Goal: Information Seeking & Learning: Find contact information

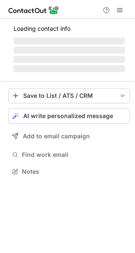
scroll to position [4, 4]
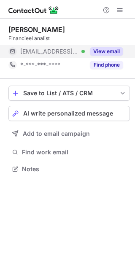
click at [108, 51] on button "View email" at bounding box center [106, 51] width 33 height 8
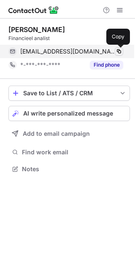
click at [117, 53] on span at bounding box center [118, 51] width 7 height 7
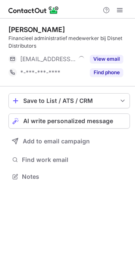
scroll to position [170, 135]
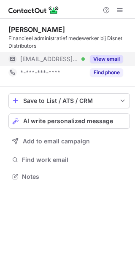
click at [106, 55] on button "View email" at bounding box center [106, 59] width 33 height 8
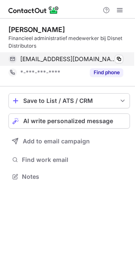
click at [123, 60] on div "enno@disnet.nl Verified Copy" at bounding box center [65, 58] width 114 height 13
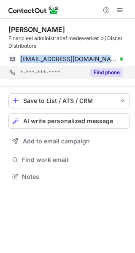
drag, startPoint x: 123, startPoint y: 60, endPoint x: 128, endPoint y: 70, distance: 11.3
click at [128, 70] on div "Enno Smit Financieel administratief medewerker bij Disnet Distributors enno@dis…" at bounding box center [68, 52] width 121 height 54
click at [128, 70] on div "*-***-***-**** Find phone" at bounding box center [68, 72] width 121 height 13
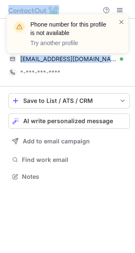
drag, startPoint x: 128, startPoint y: 70, endPoint x: 120, endPoint y: 58, distance: 15.1
click at [120, 58] on div "Phone number for this profile is not available Try another profile Enno Smit Fi…" at bounding box center [67, 126] width 135 height 253
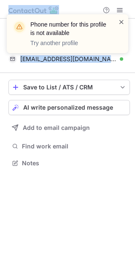
scroll to position [157, 135]
click at [122, 18] on span at bounding box center [121, 22] width 7 height 8
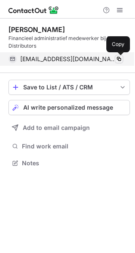
click at [119, 56] on span at bounding box center [118, 59] width 7 height 7
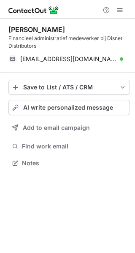
drag, startPoint x: 119, startPoint y: 56, endPoint x: 246, endPoint y: -16, distance: 146.9
click at [134, 0] on html "Enno Smit Financieel administratief medewerker bij Disnet Distributors enno@dis…" at bounding box center [67, 126] width 135 height 253
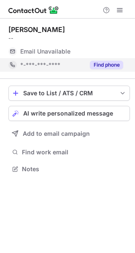
scroll to position [4, 4]
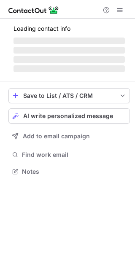
scroll to position [4, 4]
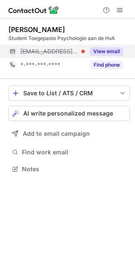
click at [110, 46] on div "View email" at bounding box center [104, 51] width 38 height 13
click at [67, 49] on span "otto@talentize.nl" at bounding box center [68, 52] width 96 height 8
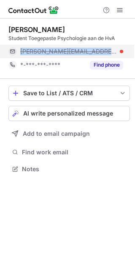
click at [67, 49] on span "otto@talentize.nl" at bounding box center [68, 52] width 96 height 8
copy span "otto@talentize.nl"
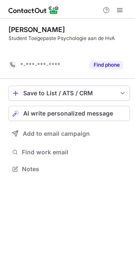
scroll to position [149, 135]
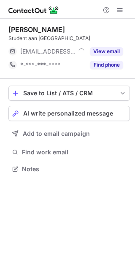
scroll to position [4, 4]
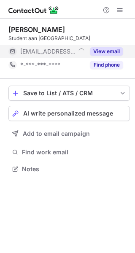
click at [99, 55] on button "View email" at bounding box center [106, 51] width 33 height 8
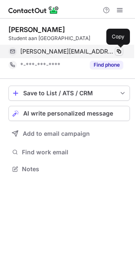
click at [117, 51] on span at bounding box center [118, 51] width 7 height 7
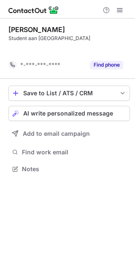
scroll to position [149, 135]
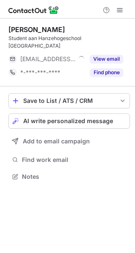
scroll to position [4, 4]
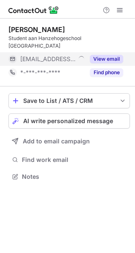
click at [104, 55] on button "View email" at bounding box center [106, 59] width 33 height 8
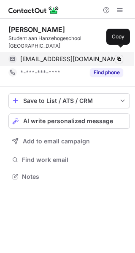
click at [116, 56] on span at bounding box center [118, 59] width 7 height 7
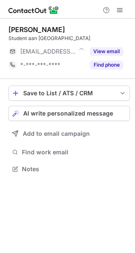
scroll to position [4, 4]
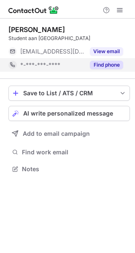
click at [114, 58] on div "Find phone" at bounding box center [104, 64] width 38 height 13
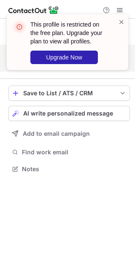
click at [113, 55] on div "This profile is restricted on the free plan. Upgrade your plan to view all prof…" at bounding box center [67, 45] width 135 height 79
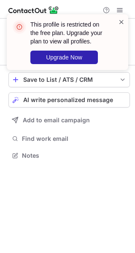
scroll to position [149, 135]
click at [120, 24] on span at bounding box center [121, 22] width 7 height 8
